Goal: Task Accomplishment & Management: Manage account settings

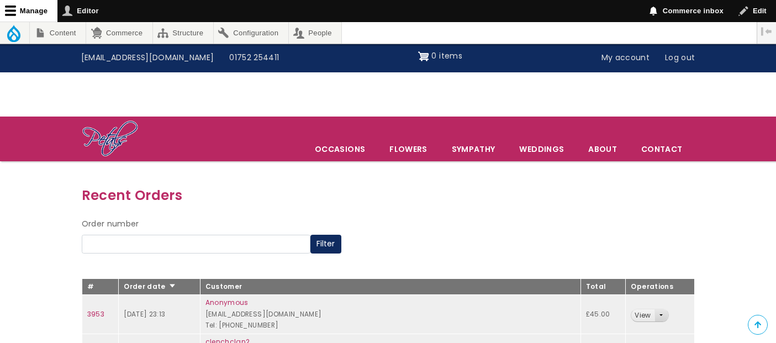
scroll to position [123, 0]
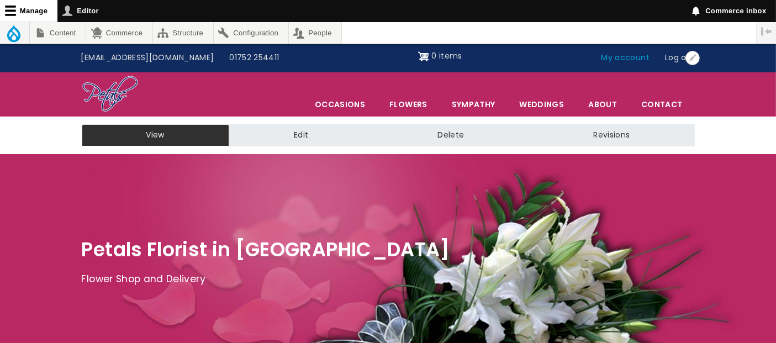
click at [622, 60] on link "My account" at bounding box center [626, 58] width 64 height 21
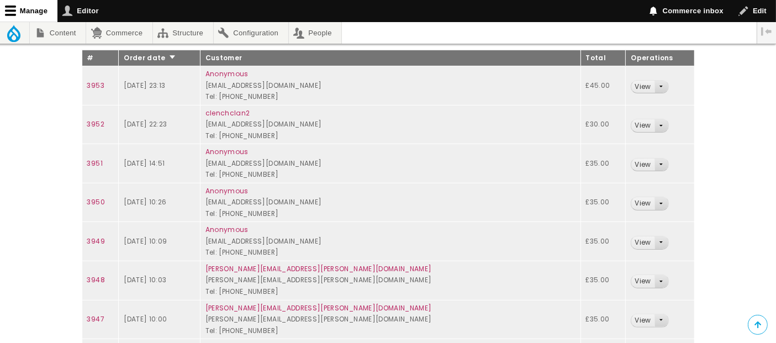
scroll to position [106, 0]
